Goal: Transaction & Acquisition: Download file/media

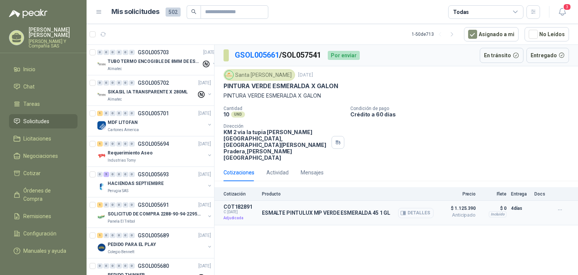
click at [421, 208] on button "Detalles" at bounding box center [415, 213] width 35 height 10
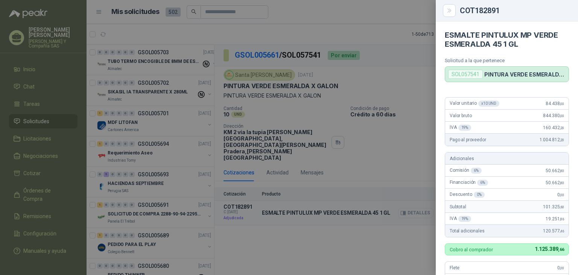
scroll to position [203, 0]
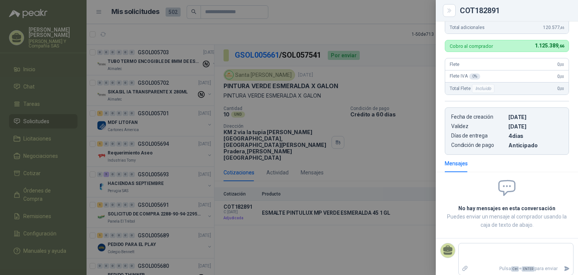
click at [412, 149] on div at bounding box center [289, 137] width 578 height 275
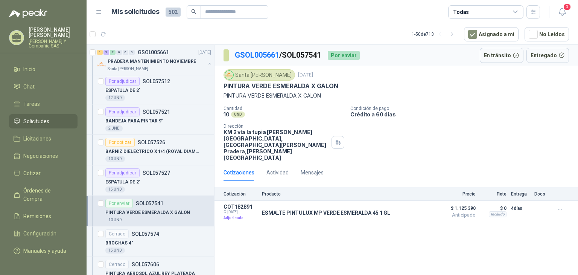
scroll to position [527, 0]
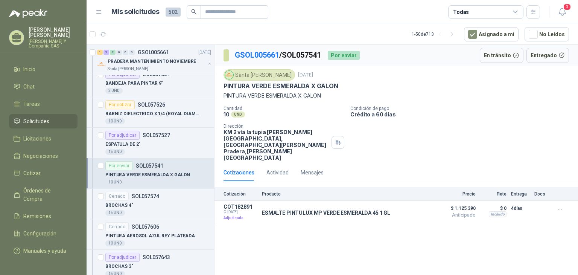
click at [170, 179] on div "10 UND" at bounding box center [158, 182] width 106 height 6
click at [145, 176] on p "PINTURA VERDE ESMERALDA X GALON" at bounding box center [147, 174] width 85 height 7
click at [133, 172] on p "PINTURA VERDE ESMERALDA X GALON" at bounding box center [147, 174] width 85 height 7
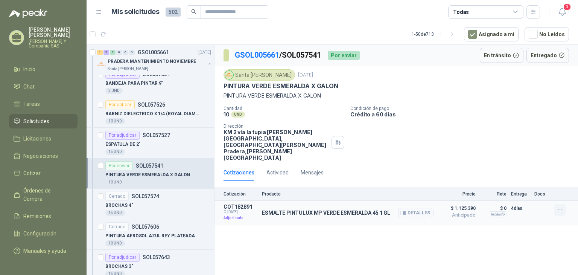
click at [562, 207] on icon "button" at bounding box center [560, 210] width 6 height 6
click at [414, 208] on button "Detalles" at bounding box center [415, 213] width 35 height 10
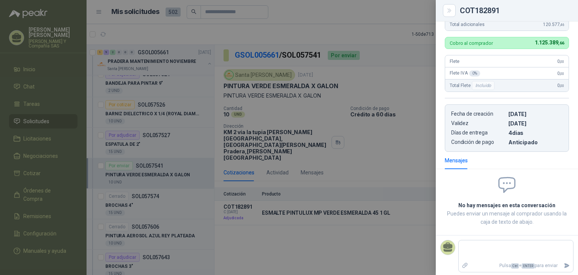
scroll to position [207, 0]
click at [246, 195] on div at bounding box center [289, 137] width 578 height 275
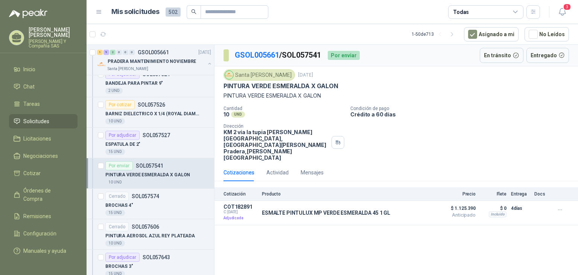
click at [246, 204] on p "COT182891" at bounding box center [241, 207] width 34 height 6
click at [423, 208] on button "Detalles" at bounding box center [415, 213] width 35 height 10
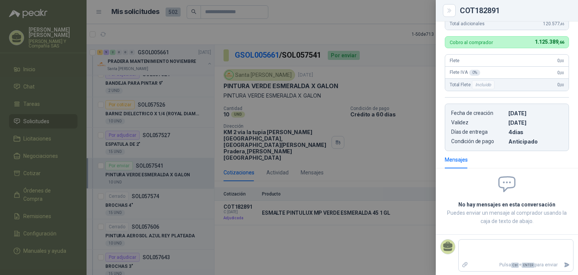
click at [297, 234] on div at bounding box center [289, 137] width 578 height 275
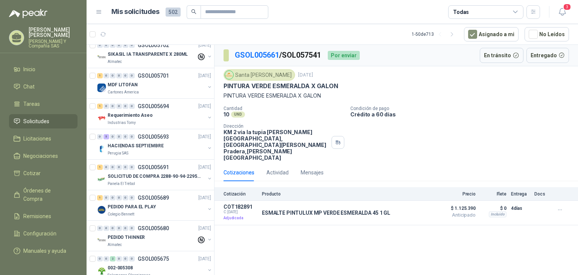
scroll to position [0, 0]
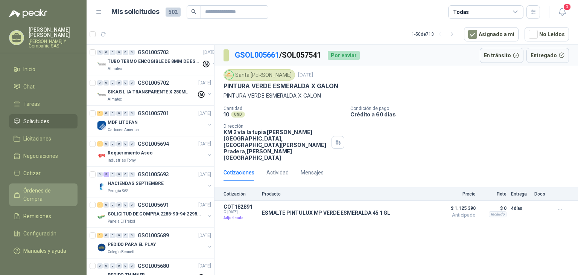
click at [41, 190] on span "Órdenes de Compra" at bounding box center [46, 194] width 47 height 17
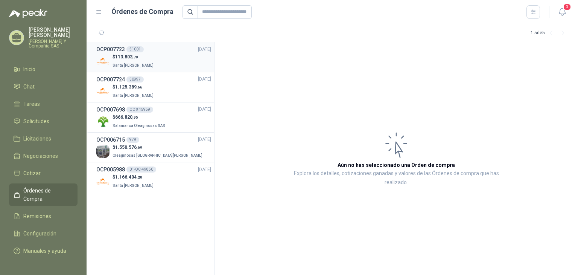
click at [147, 61] on p "Santa [PERSON_NAME]" at bounding box center [134, 65] width 43 height 8
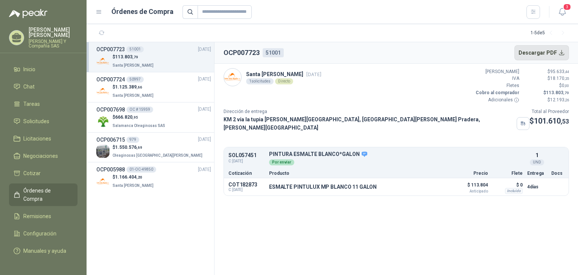
click at [552, 52] on button "Descargar PDF" at bounding box center [541, 52] width 55 height 15
click at [174, 87] on div "$ 1.125.389 ,66 Santa [PERSON_NAME]" at bounding box center [153, 91] width 115 height 15
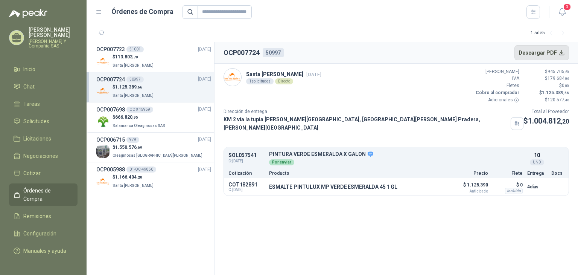
click at [562, 50] on button "Descargar PDF" at bounding box center [541, 52] width 55 height 15
